Goal: Task Accomplishment & Management: Complete application form

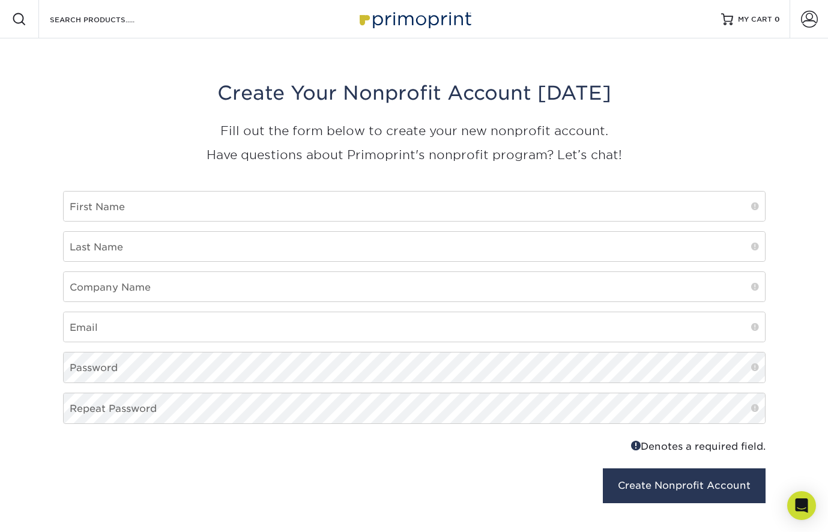
click at [435, 13] on img at bounding box center [414, 19] width 120 height 26
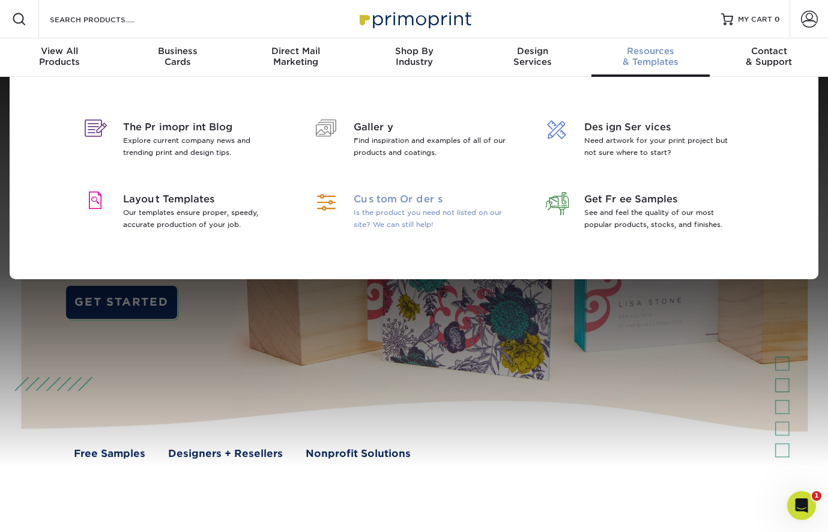
click at [417, 198] on span "Custom Orders" at bounding box center [430, 199] width 155 height 14
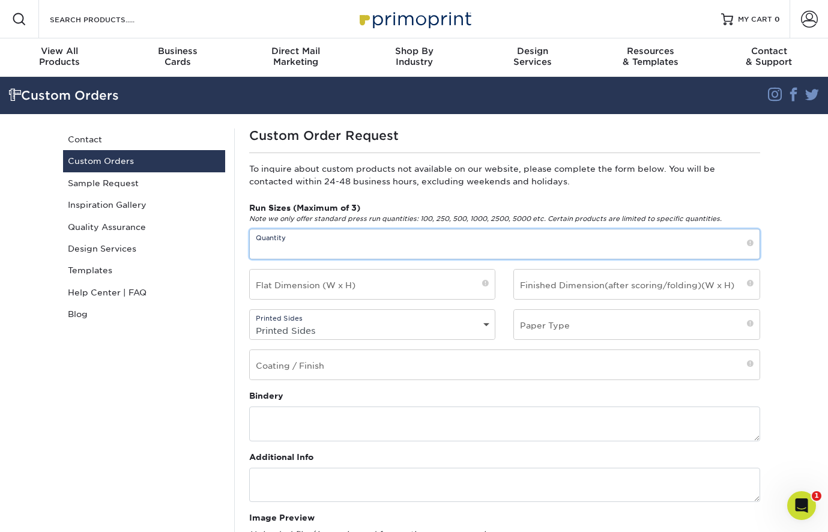
click at [326, 252] on input "text" at bounding box center [505, 243] width 510 height 29
type input "1"
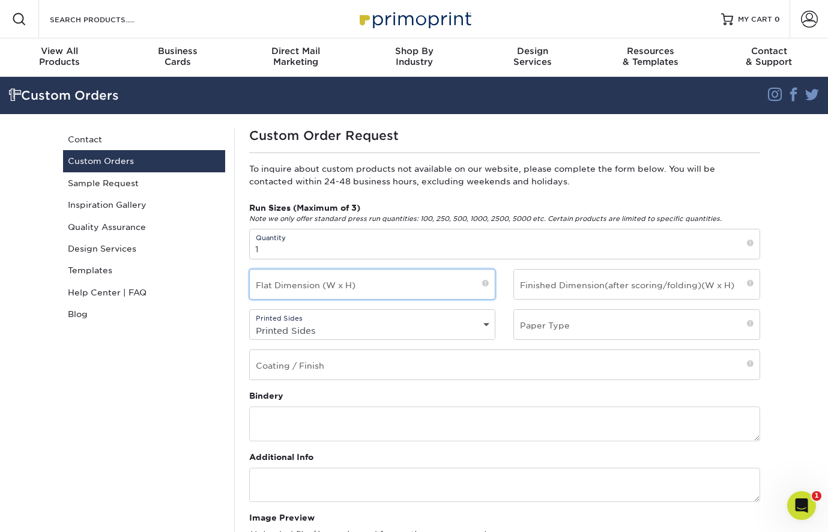
click at [311, 288] on input "text" at bounding box center [372, 283] width 245 height 29
drag, startPoint x: 329, startPoint y: 291, endPoint x: 250, endPoint y: 289, distance: 79.3
click at [250, 289] on input "31.75x 38.75" at bounding box center [372, 283] width 245 height 29
type input "31.75x 38.75"
click at [553, 292] on input "text" at bounding box center [636, 283] width 245 height 29
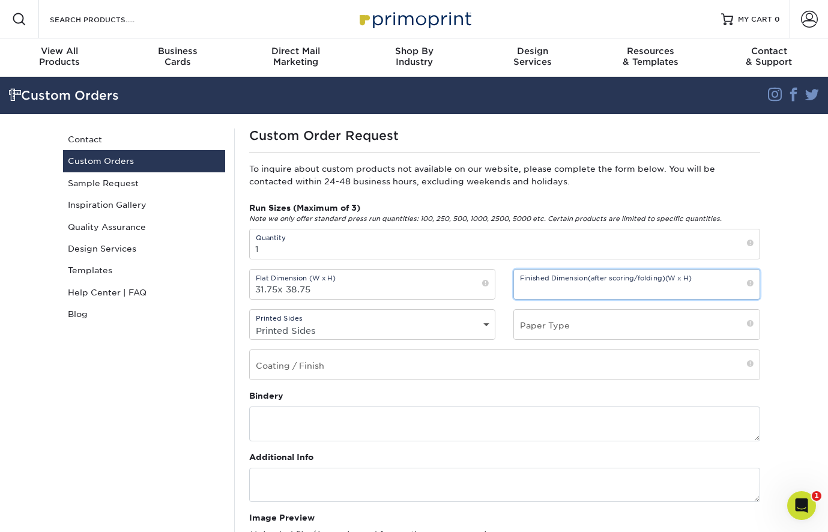
paste input "31.75x 38.75"
type input "31.75x 38.75"
select select "4/0 - Single Sided"
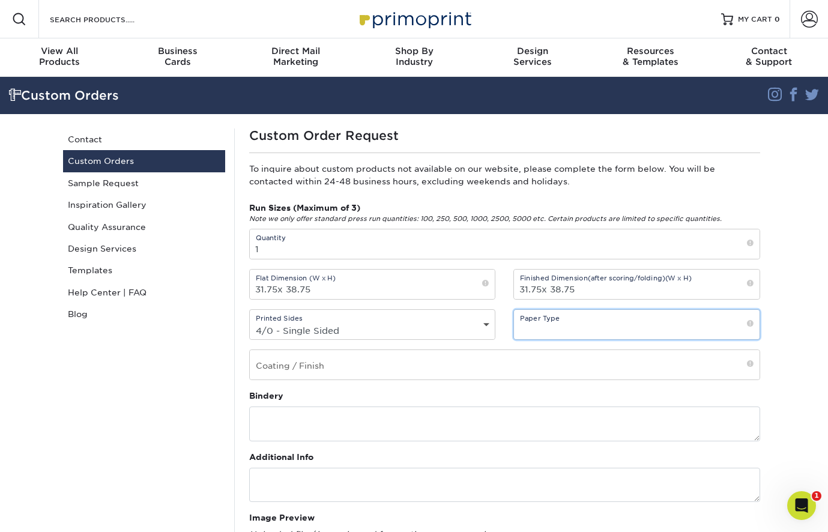
click at [532, 323] on input "text" at bounding box center [636, 324] width 245 height 29
type input "foam core"
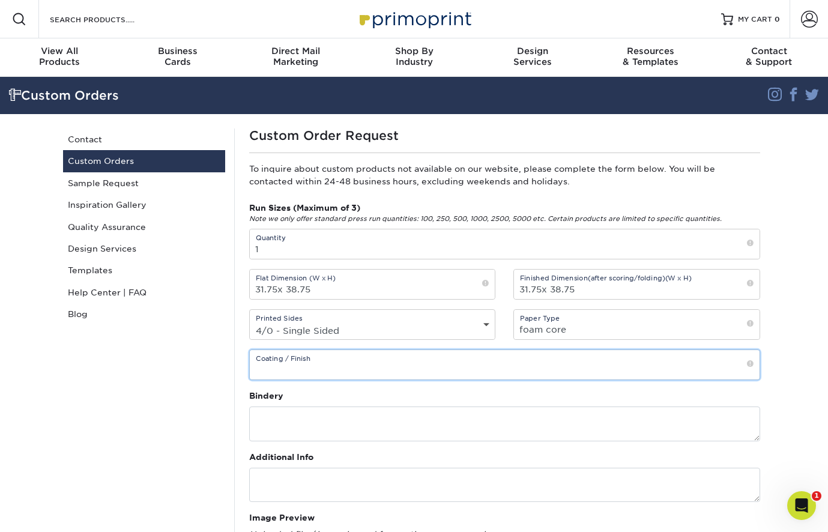
click at [362, 355] on input "text" at bounding box center [505, 364] width 510 height 29
type input "n/a"
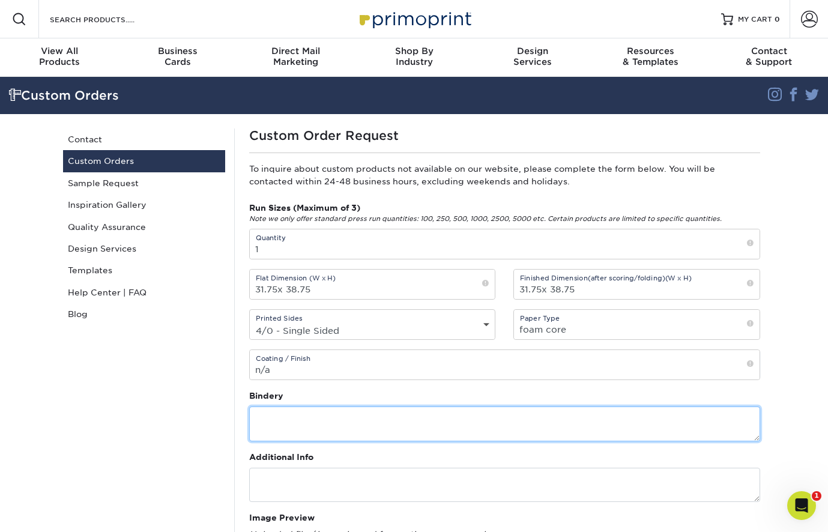
click at [355, 426] on textarea at bounding box center [504, 423] width 511 height 34
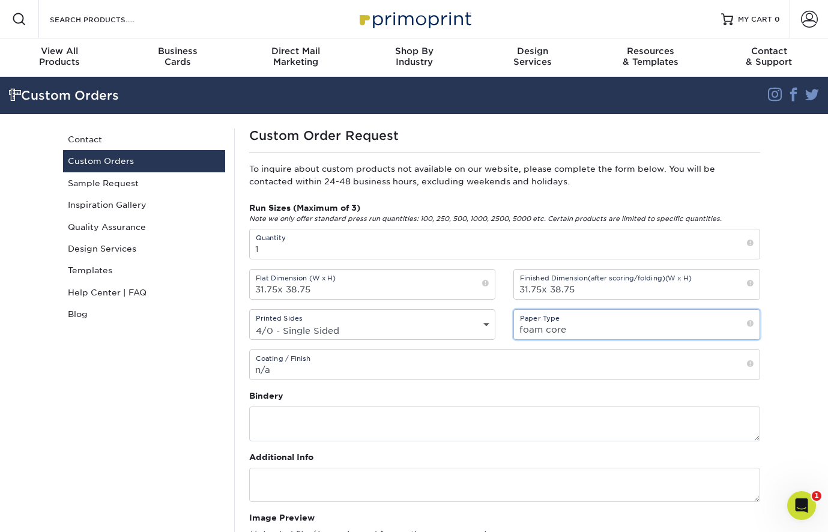
click at [519, 330] on input "foam core" at bounding box center [636, 324] width 245 height 29
type input "3/16 foam core"
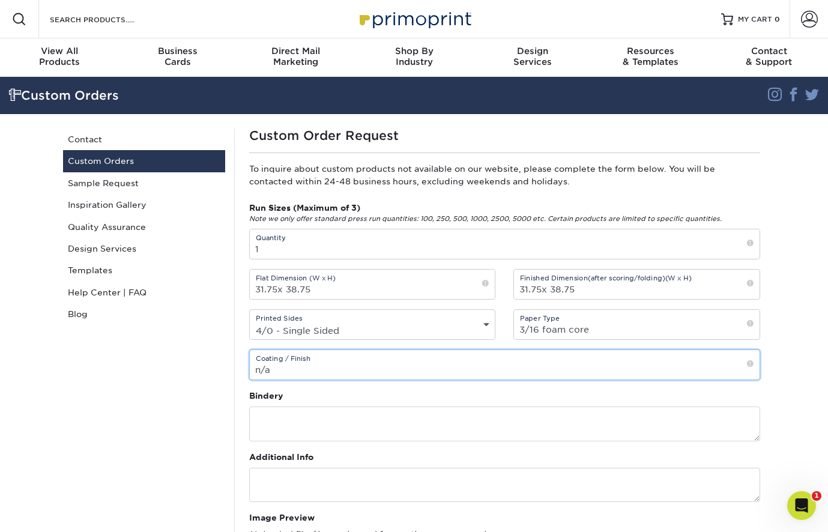
click at [478, 363] on input "n/a" at bounding box center [505, 364] width 510 height 29
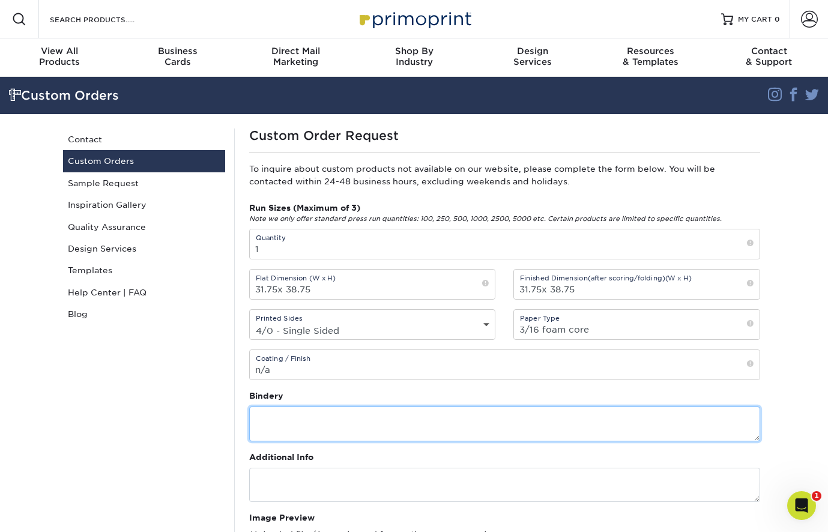
click at [397, 430] on textarea at bounding box center [504, 423] width 511 height 34
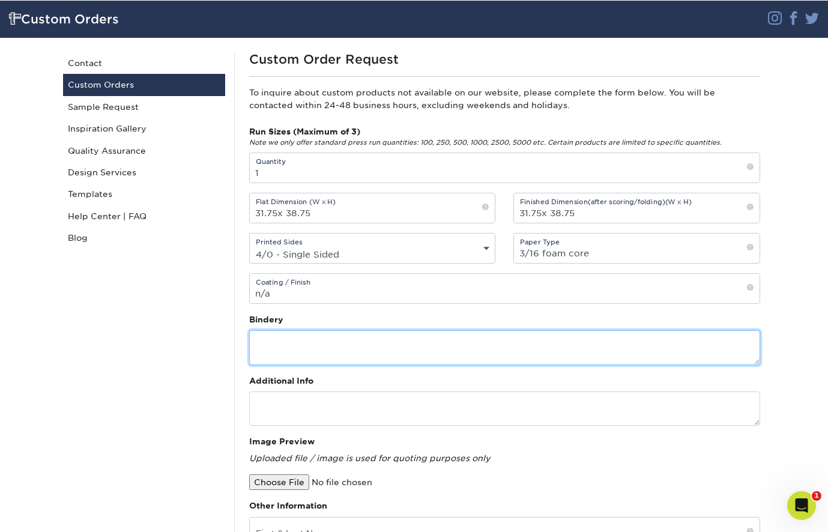
scroll to position [77, 0]
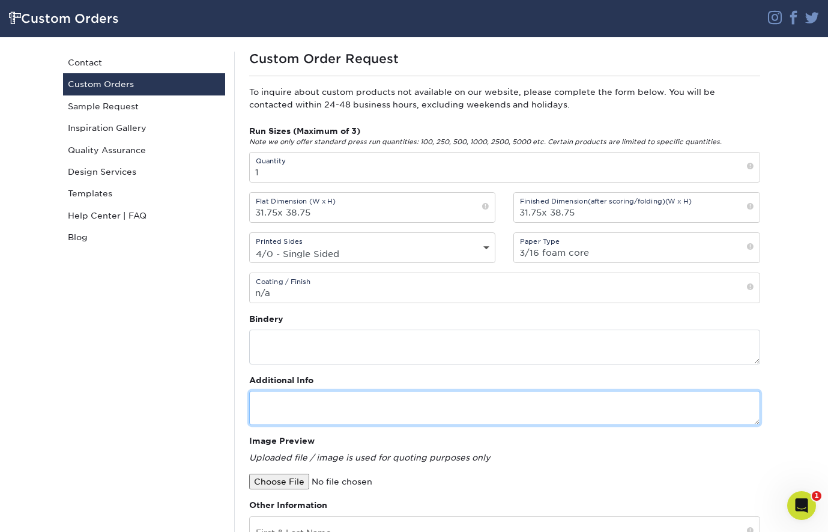
click at [360, 411] on textarea at bounding box center [504, 408] width 511 height 34
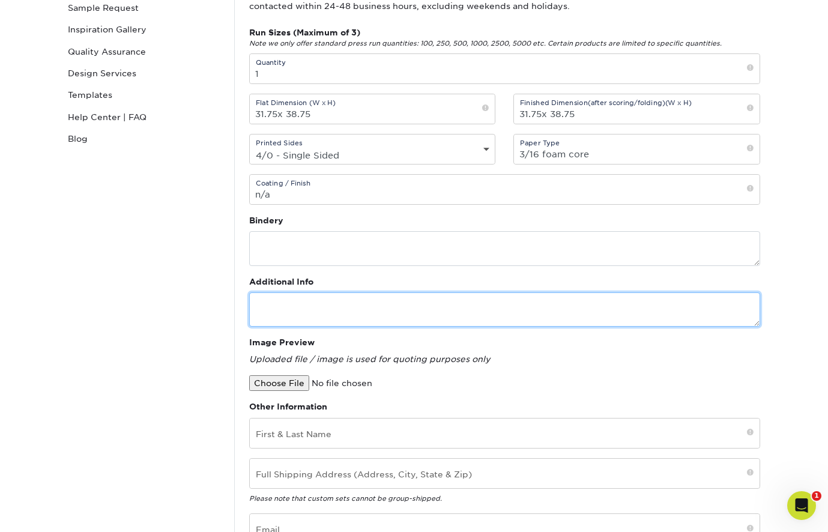
scroll to position [176, 0]
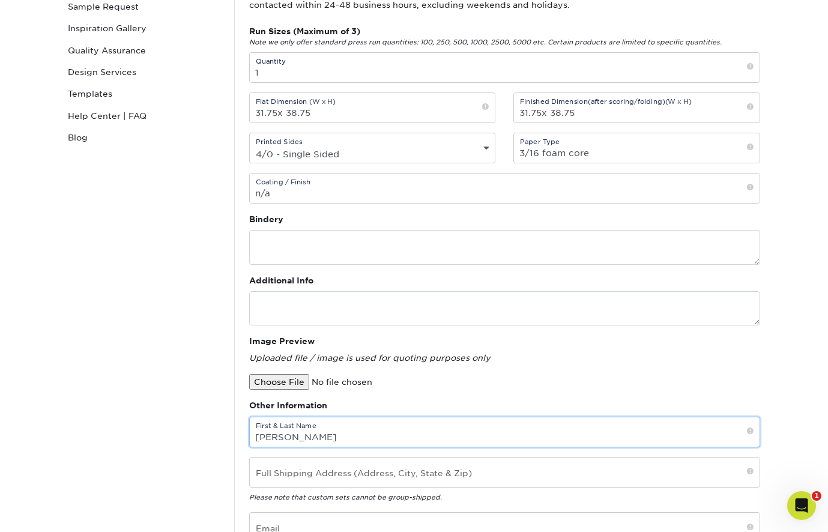
type input "Irene Dimou"
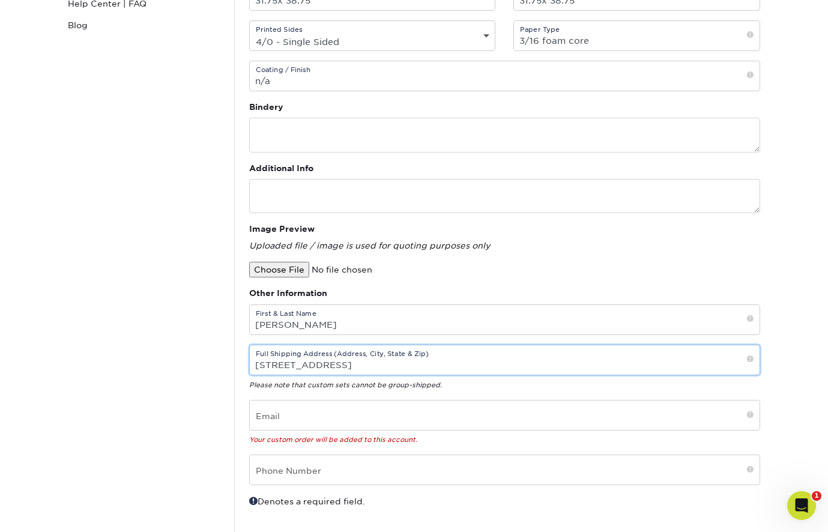
scroll to position [295, 0]
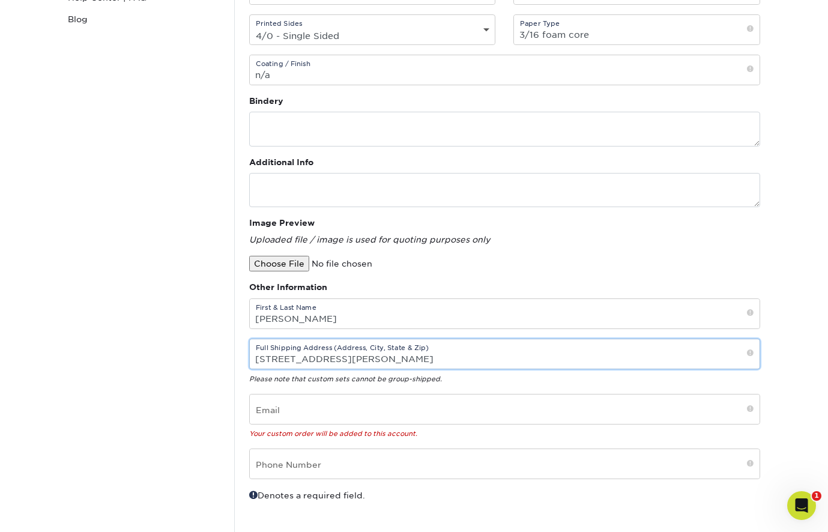
type input "113 Johnsbury Dr Stanley NC 28164"
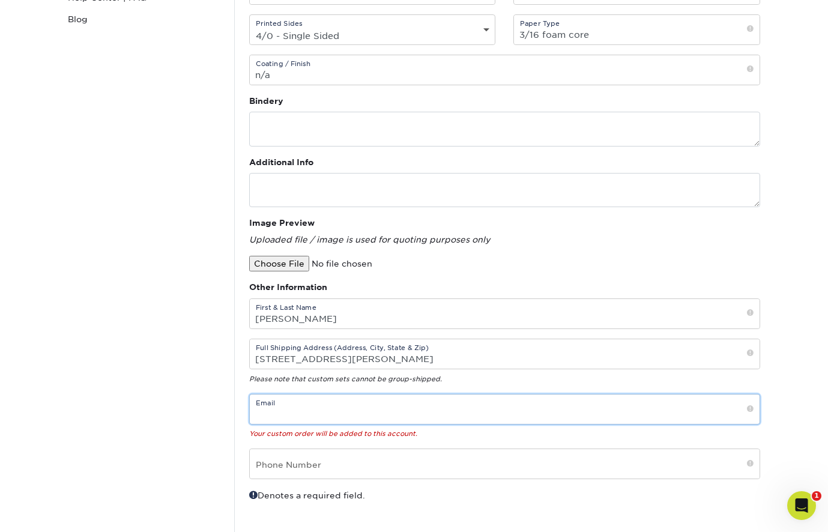
click at [275, 412] on input "email" at bounding box center [505, 408] width 510 height 29
type input "irenebanks0215@gmail.com"
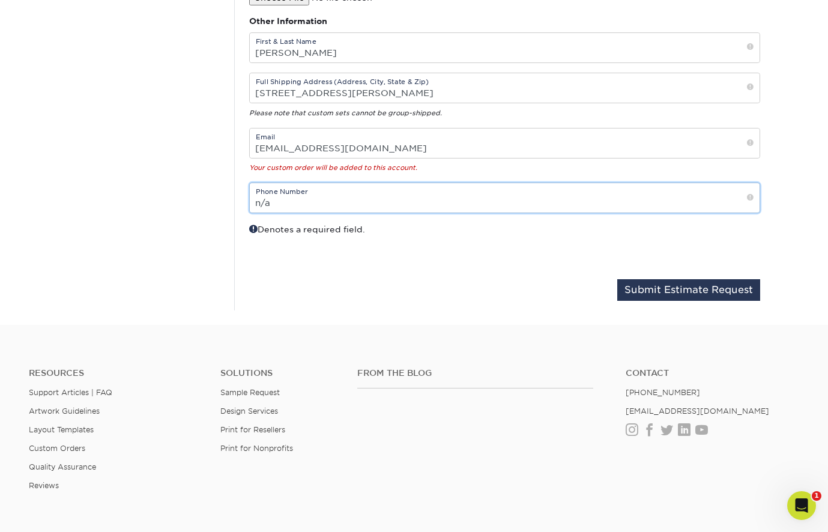
scroll to position [567, 0]
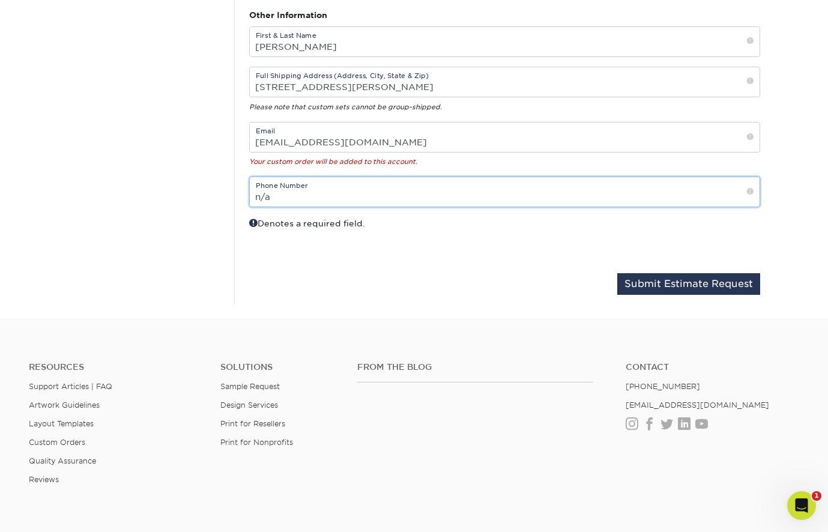
type input "n/a"
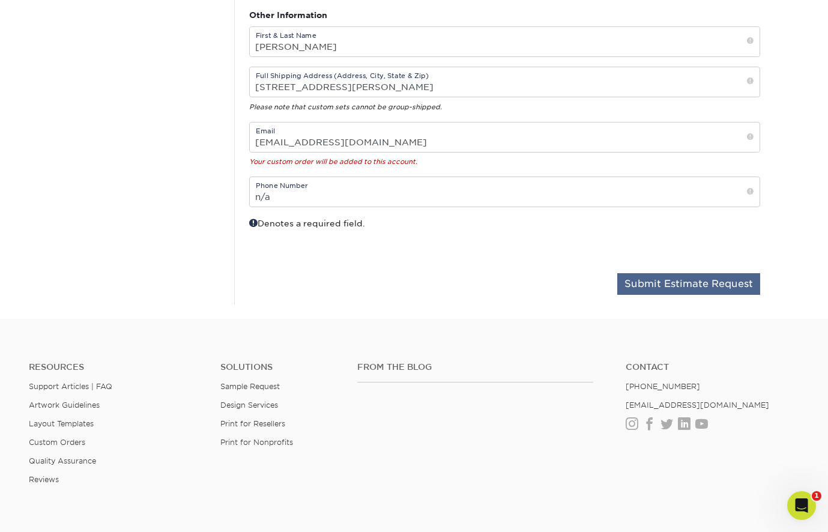
click at [696, 283] on button "Submit Estimate Request" at bounding box center [688, 284] width 143 height 22
